Goal: Navigation & Orientation: Find specific page/section

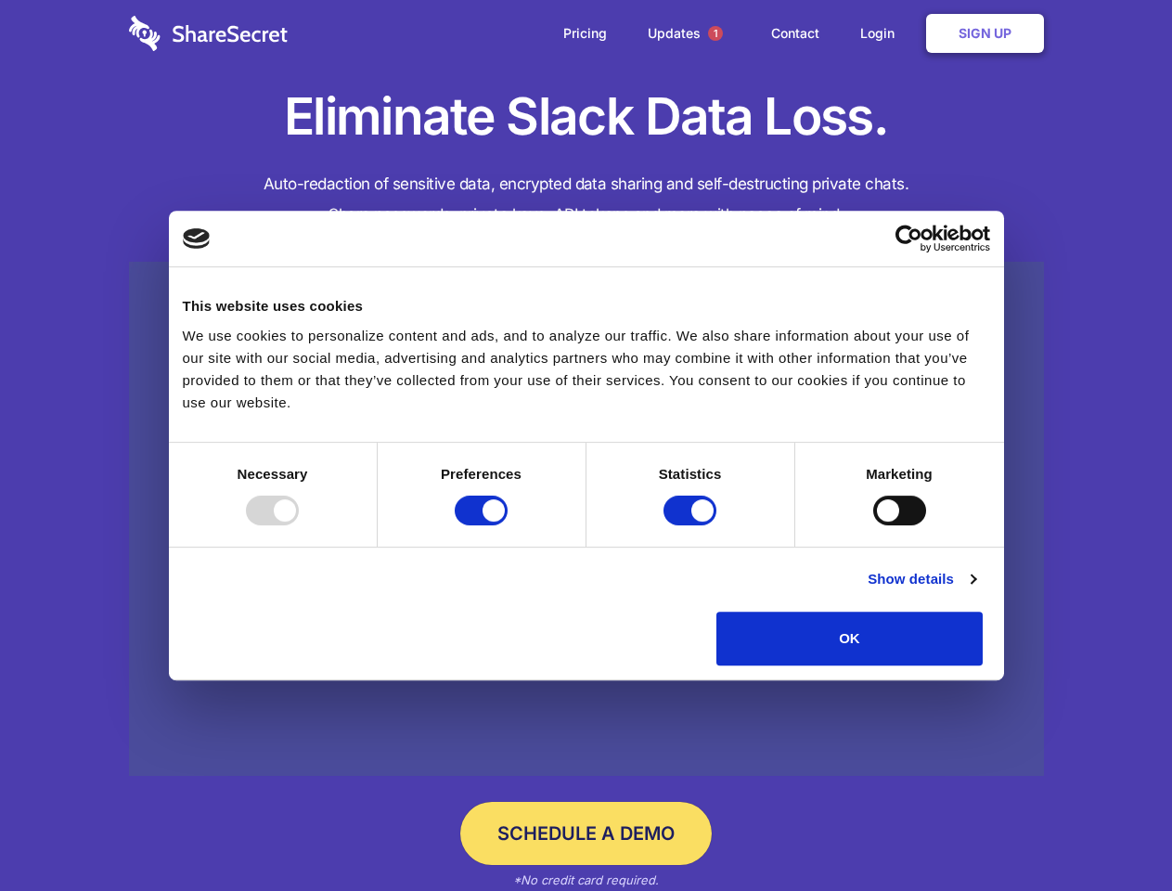
click at [299, 525] on div at bounding box center [272, 511] width 53 height 30
click at [508, 525] on input "Preferences" at bounding box center [481, 511] width 53 height 30
checkbox input "false"
click at [692, 525] on input "Statistics" at bounding box center [690, 511] width 53 height 30
checkbox input "false"
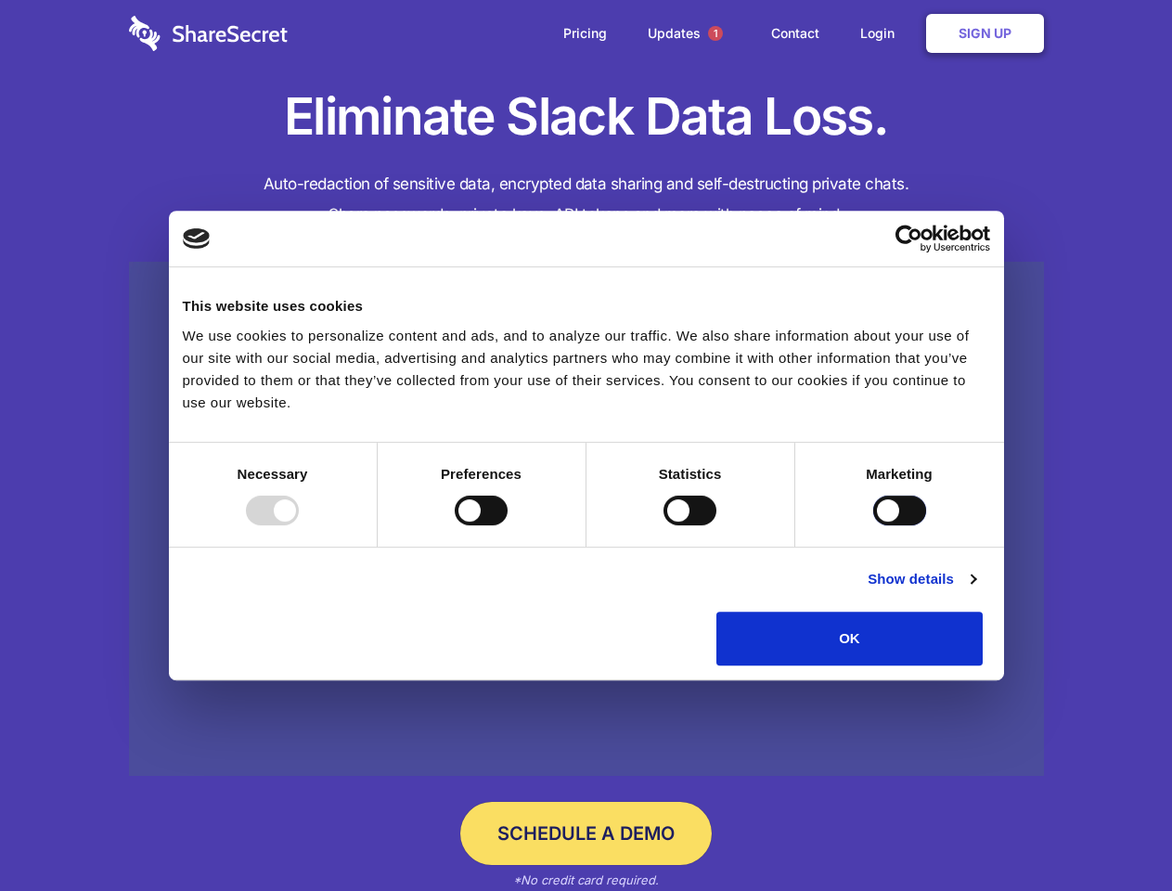
click at [873, 525] on input "Marketing" at bounding box center [899, 511] width 53 height 30
checkbox input "true"
click at [975, 590] on link "Show details" at bounding box center [922, 579] width 108 height 22
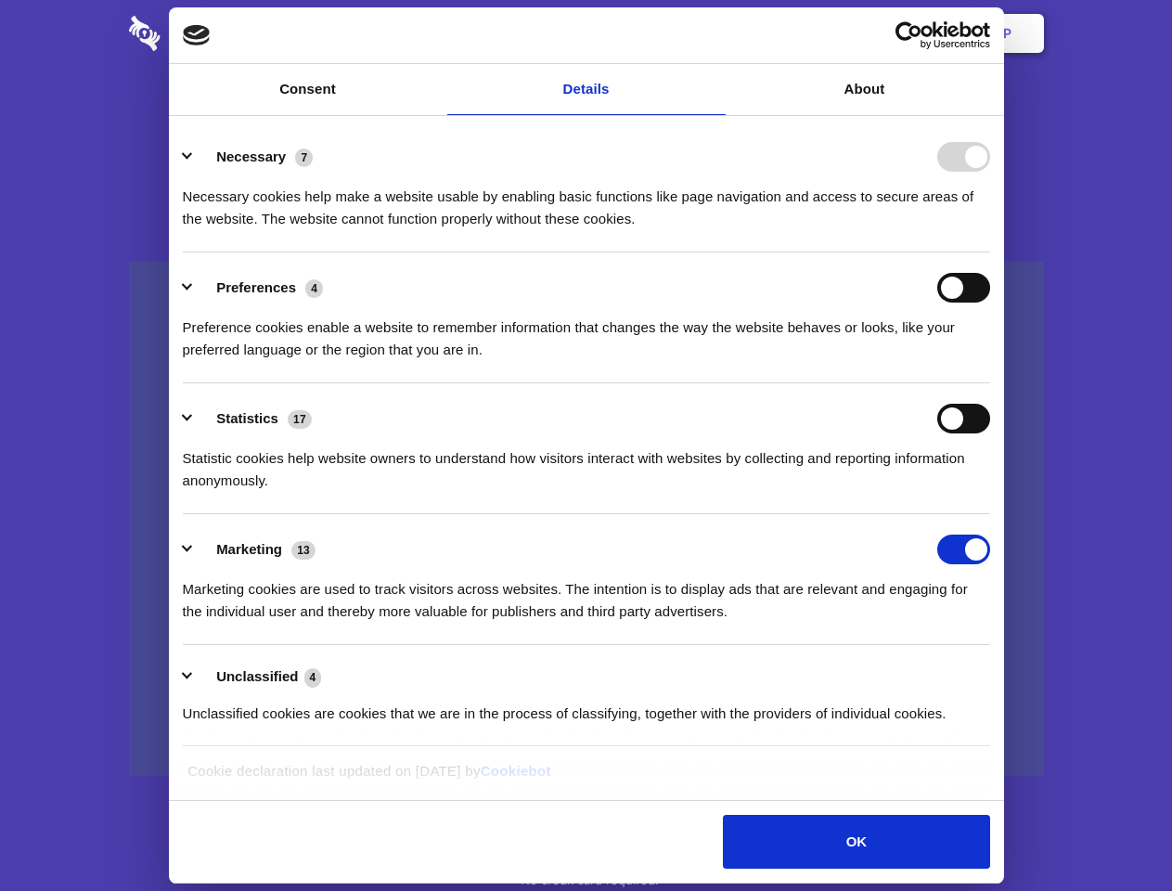
click at [990, 252] on li "Necessary 7 Necessary cookies help make a website usable by enabling basic func…" at bounding box center [586, 187] width 807 height 131
click at [715, 33] on span "1" at bounding box center [715, 33] width 15 height 15
